Goal: Information Seeking & Learning: Check status

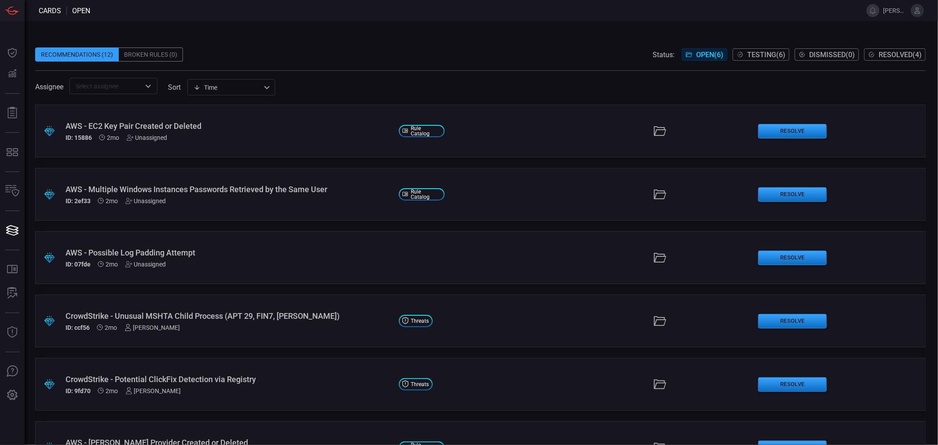
click at [920, 12] on icon at bounding box center [917, 11] width 8 height 8
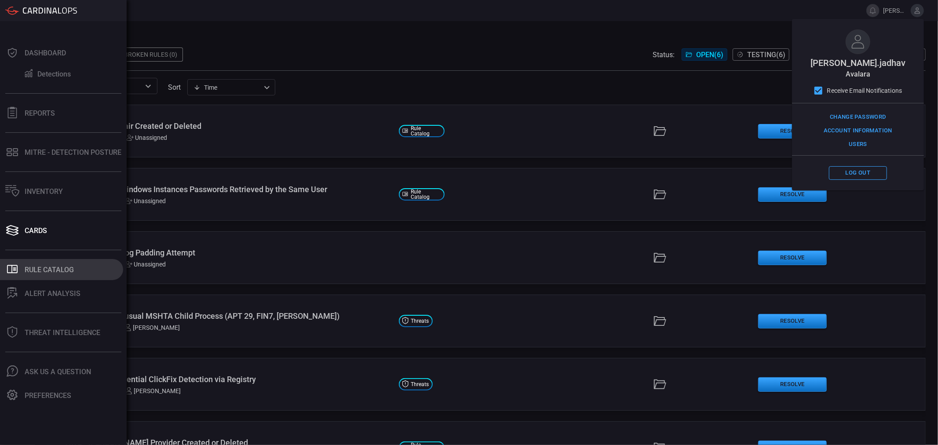
scroll to position [40, 0]
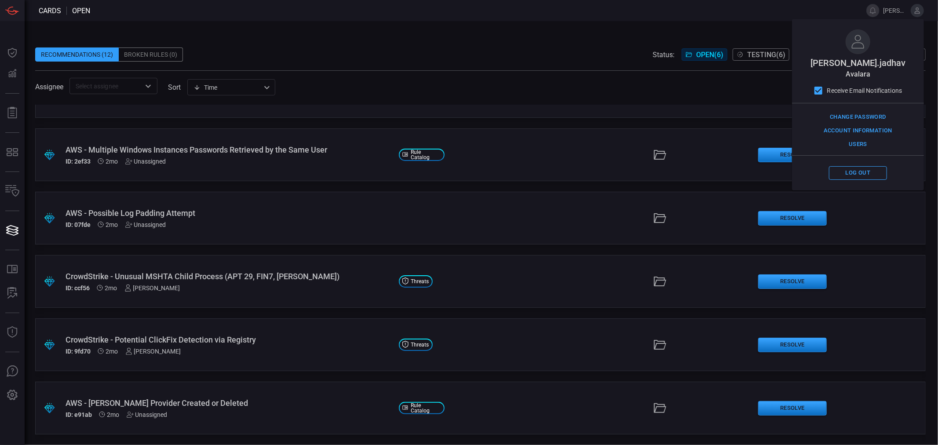
click at [909, 8] on span "[PERSON_NAME].[PERSON_NAME].[PERSON_NAME] avalara Receive Email Notifications C…" at bounding box center [903, 10] width 41 height 13
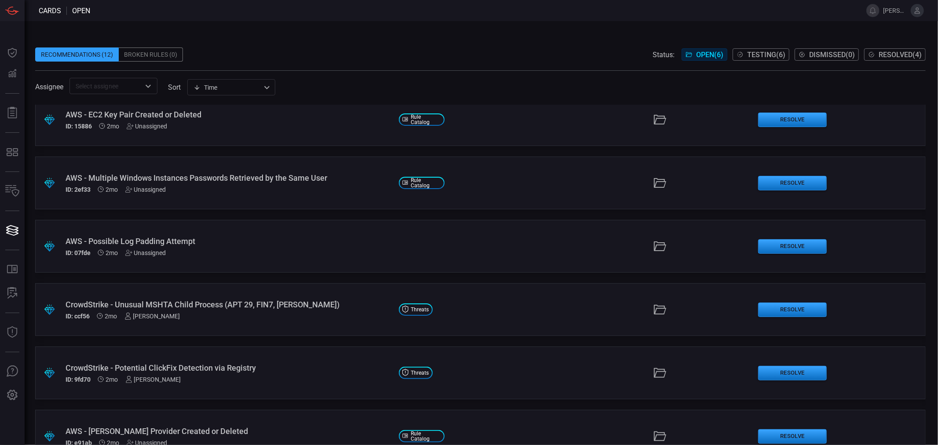
scroll to position [0, 0]
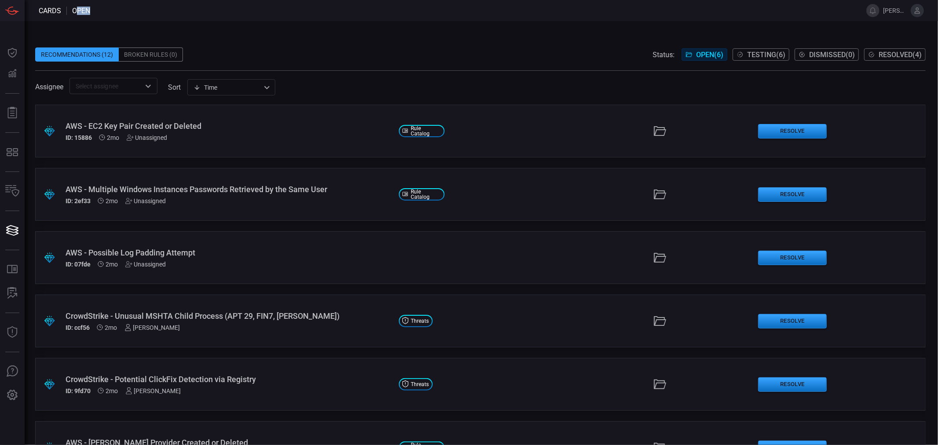
drag, startPoint x: 75, startPoint y: 11, endPoint x: 91, endPoint y: 9, distance: 16.4
click at [91, 9] on header "Cards open [PERSON_NAME].jadhav" at bounding box center [469, 10] width 938 height 21
click at [95, 18] on span at bounding box center [473, 10] width 766 height 21
drag, startPoint x: 72, startPoint y: 10, endPoint x: 90, endPoint y: 10, distance: 18.0
click at [90, 10] on span "open" at bounding box center [81, 11] width 18 height 8
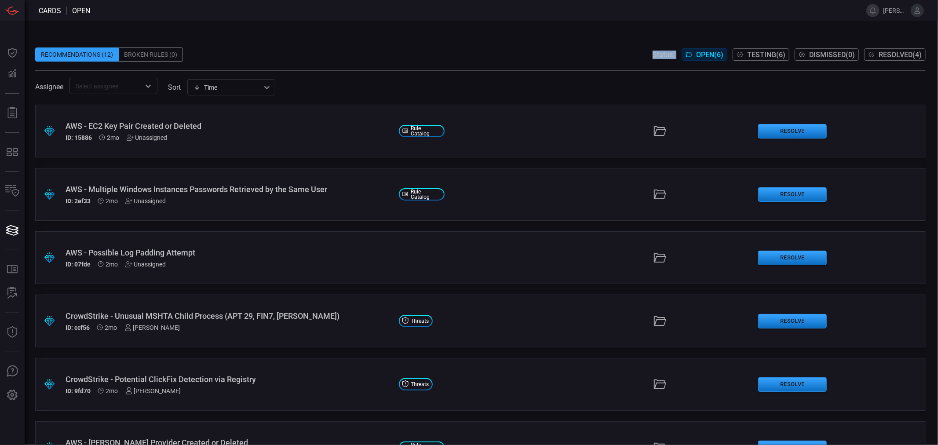
drag, startPoint x: 638, startPoint y: 51, endPoint x: 931, endPoint y: 60, distance: 293.5
click at [931, 60] on div "Recommendations (12) Broken Rules (0) Status: Open ( 6 ) Testing ( 6 ) Dismisse…" at bounding box center [481, 233] width 913 height 424
click at [188, 41] on span at bounding box center [480, 40] width 891 height 13
click at [769, 55] on span "Testing ( 6 )" at bounding box center [766, 55] width 38 height 8
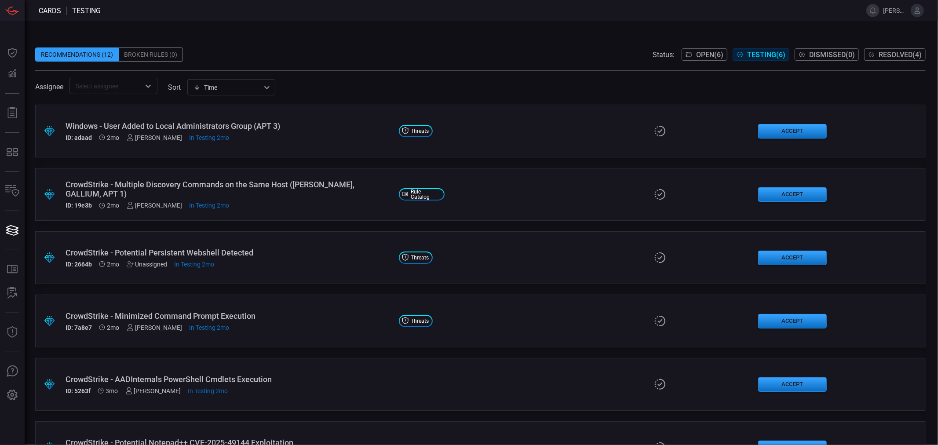
click at [248, 191] on div "CrowdStrike - Multiple Discovery Commands on the Same Host ([PERSON_NAME], GALL…" at bounding box center [229, 189] width 326 height 18
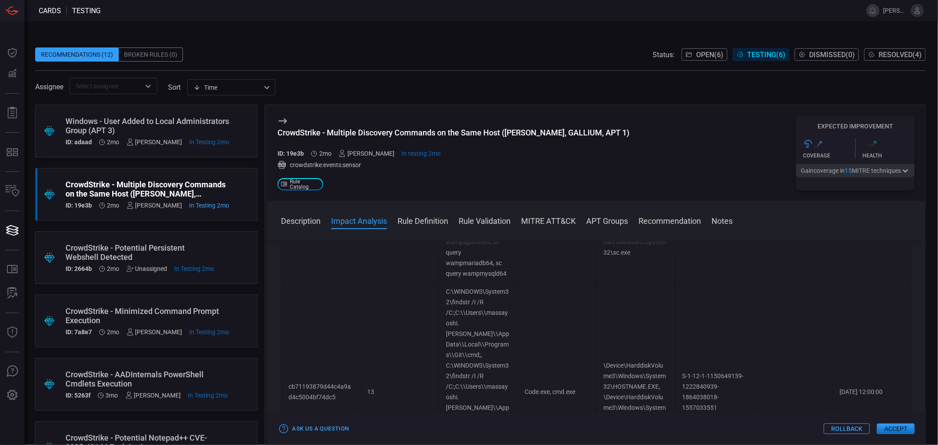
scroll to position [537, 0]
